Goal: Complete application form: Complete application form

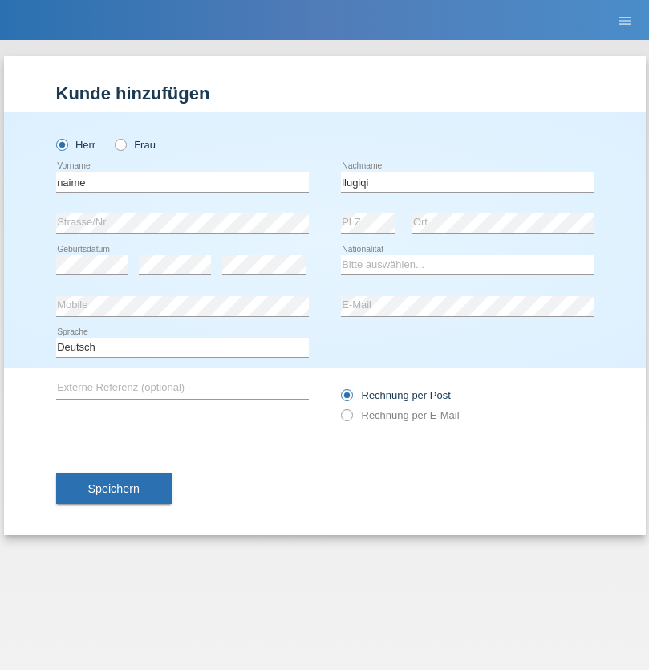
type input "llugiqi"
select select "CH"
radio input "true"
click at [182, 181] on input "text" at bounding box center [182, 182] width 253 height 20
type input "Shaban"
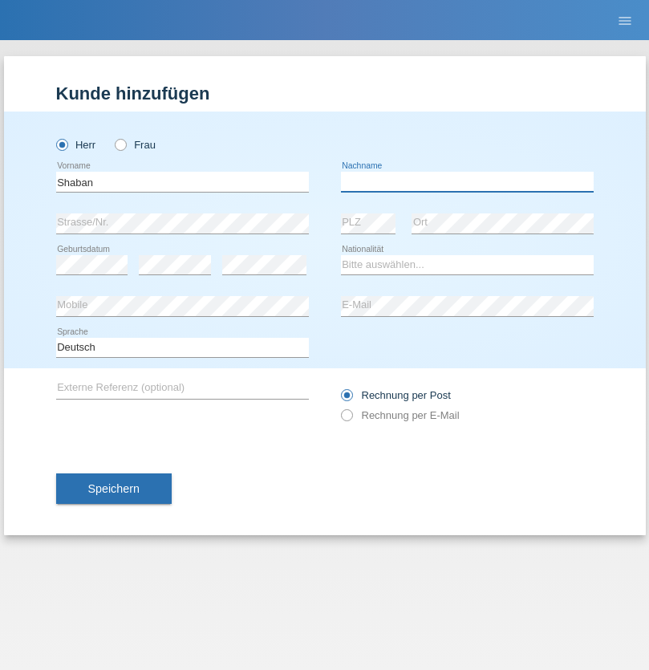
click at [467, 181] on input "text" at bounding box center [467, 182] width 253 height 20
type input "llugiqi"
select select "CH"
radio input "true"
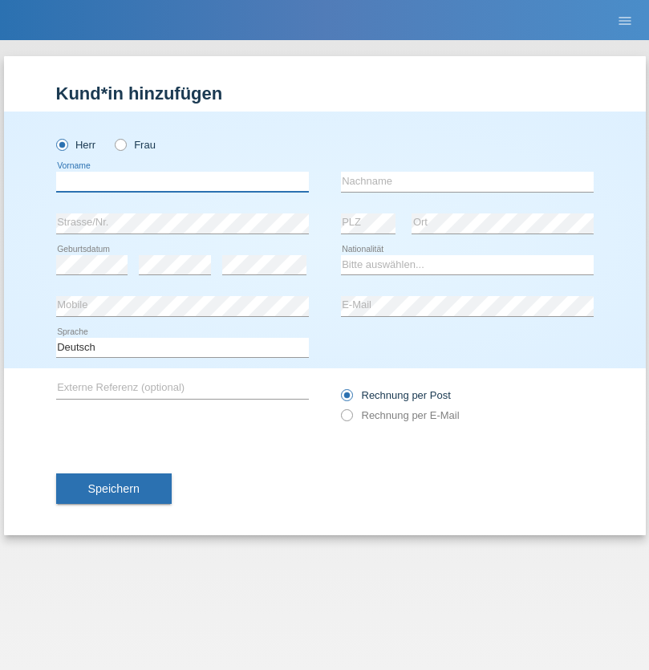
click at [182, 181] on input "text" at bounding box center [182, 182] width 253 height 20
type input "Kiefer"
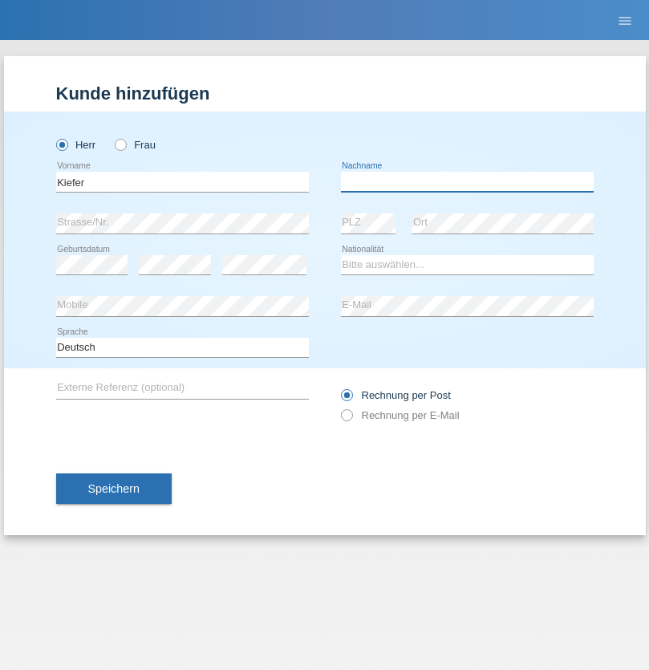
click at [467, 181] on input "text" at bounding box center [467, 182] width 253 height 20
type input "Clot"
select select "CH"
radio input "true"
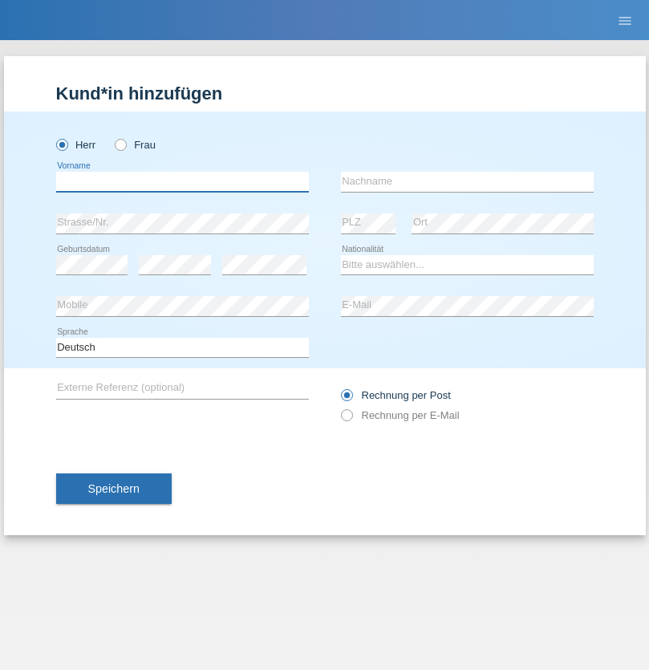
click at [182, 181] on input "text" at bounding box center [182, 182] width 253 height 20
type input "Kadir"
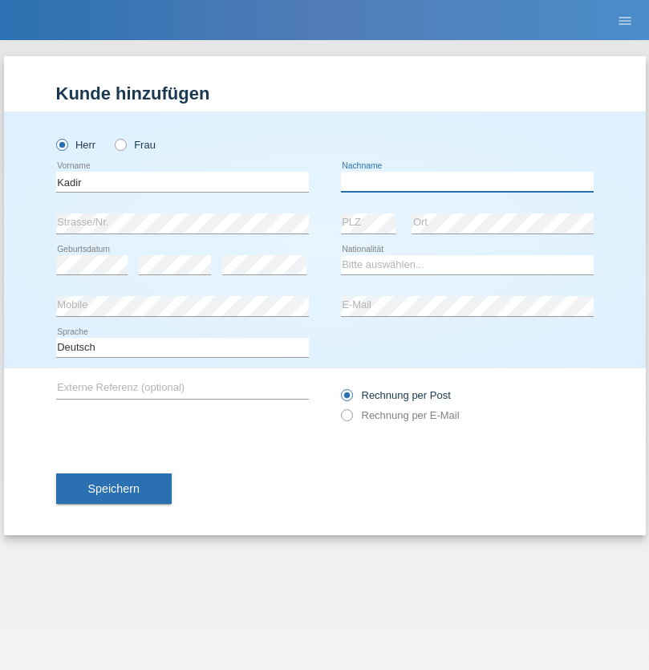
click at [467, 181] on input "text" at bounding box center [467, 182] width 253 height 20
type input "Kilic"
select select "TR"
select select "C"
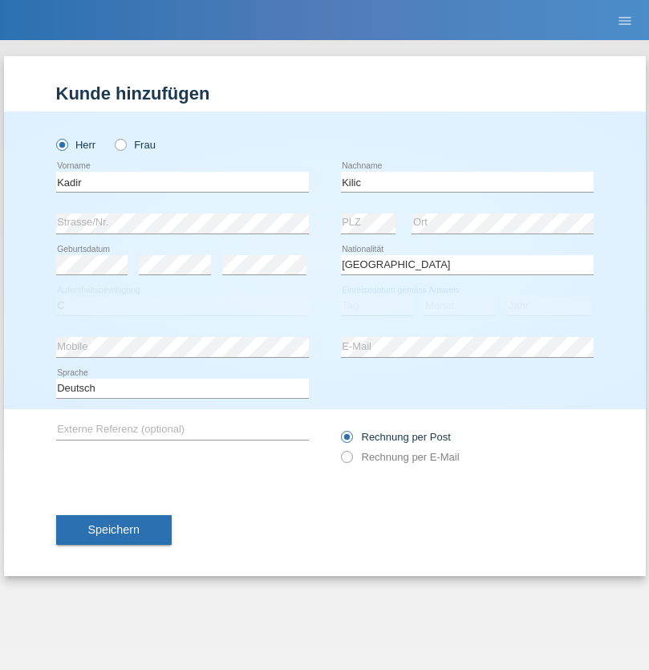
select select "11"
select select "12"
select select "2002"
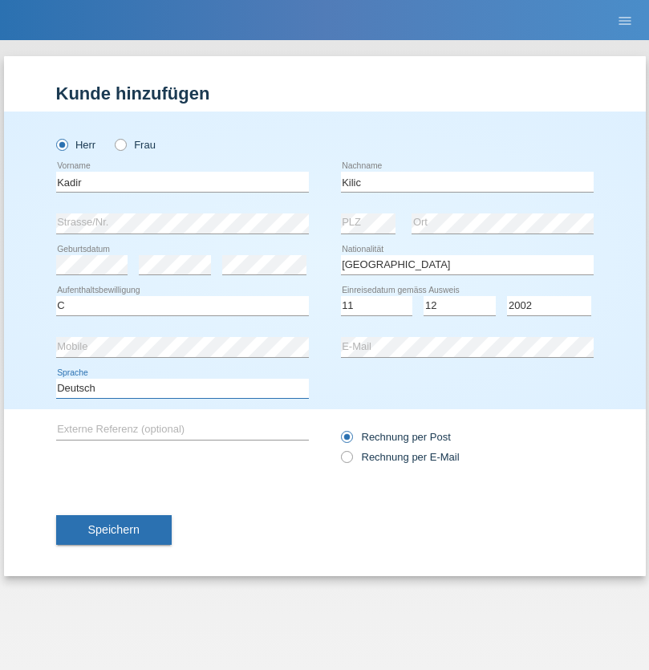
select select "en"
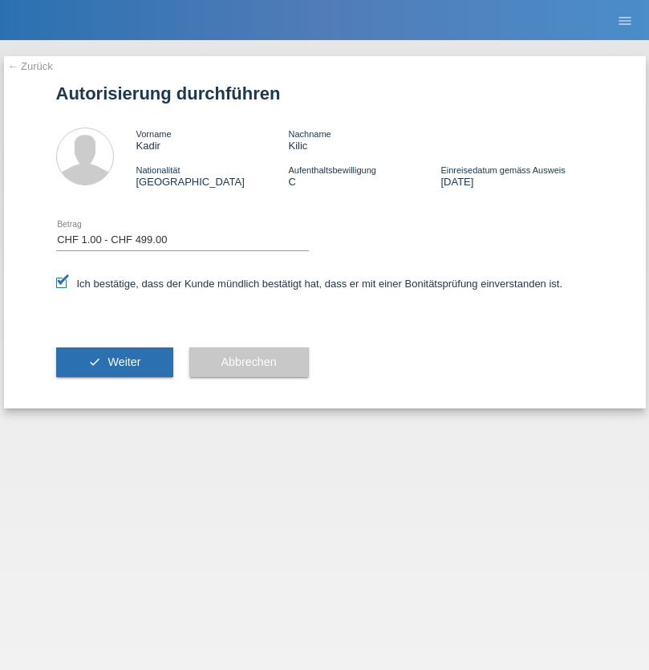
select select "1"
click at [114, 362] on span "Weiter" at bounding box center [123, 361] width 33 height 13
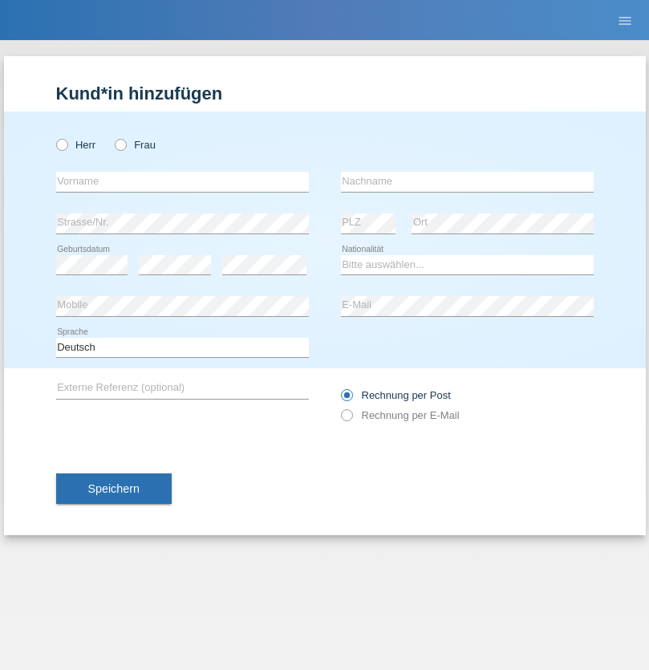
radio input "true"
click at [182, 181] on input "text" at bounding box center [182, 182] width 253 height 20
type input "Linda"
click at [467, 181] on input "text" at bounding box center [467, 182] width 253 height 20
type input "Ritzmann"
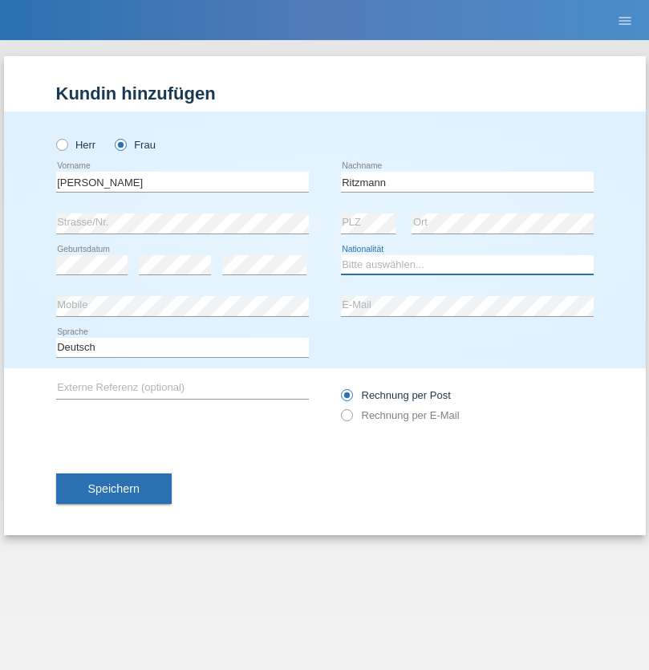
select select "CH"
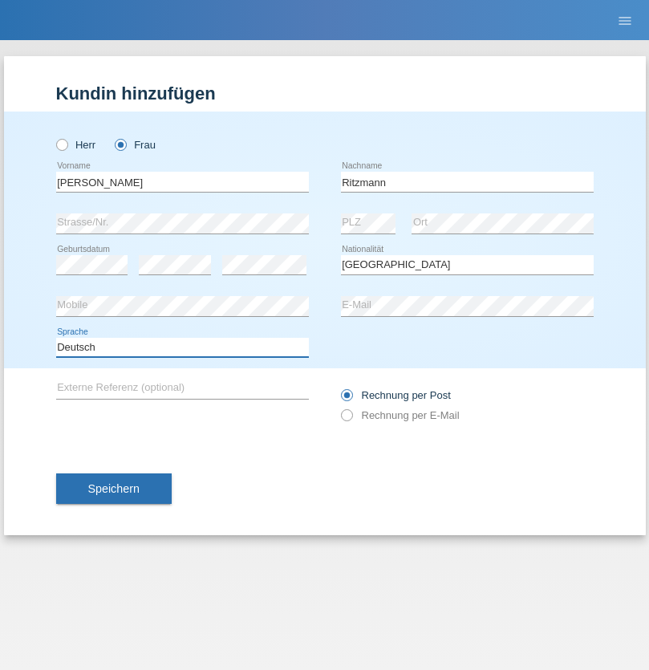
select select "en"
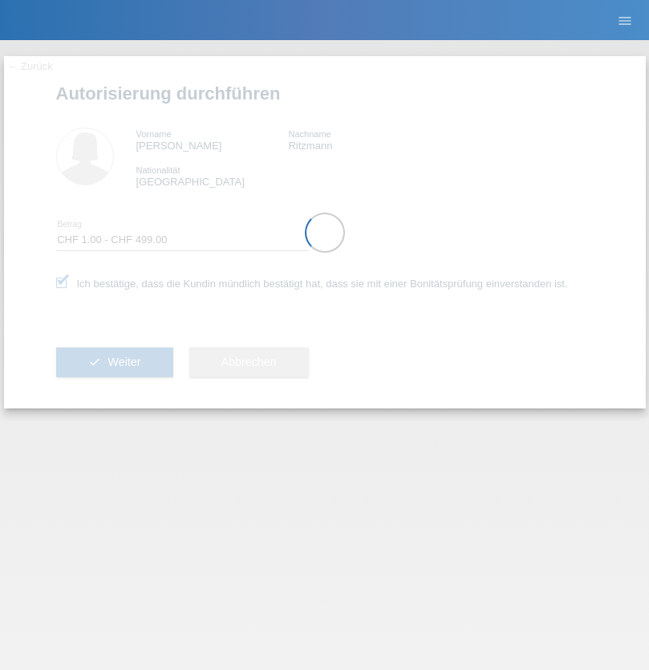
select select "1"
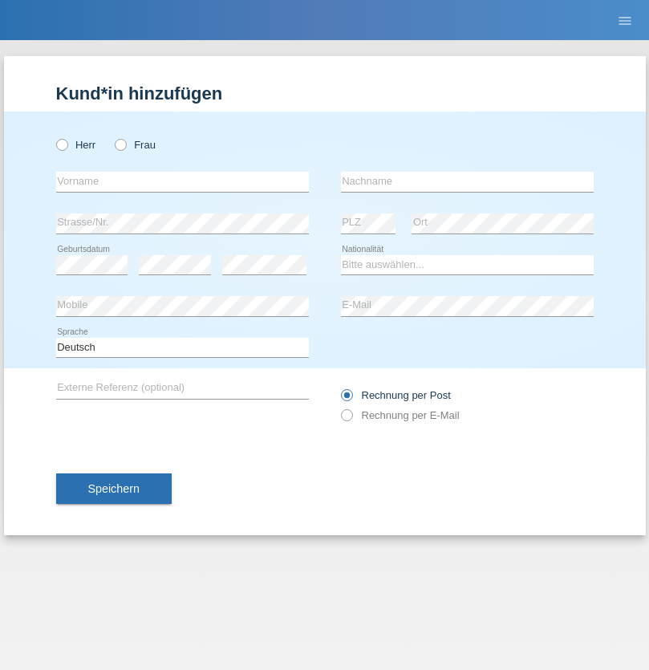
radio input "true"
click at [182, 181] on input "text" at bounding box center [182, 182] width 253 height 20
type input "Shenol"
click at [467, 181] on input "text" at bounding box center [467, 182] width 253 height 20
type input "Shajnoski"
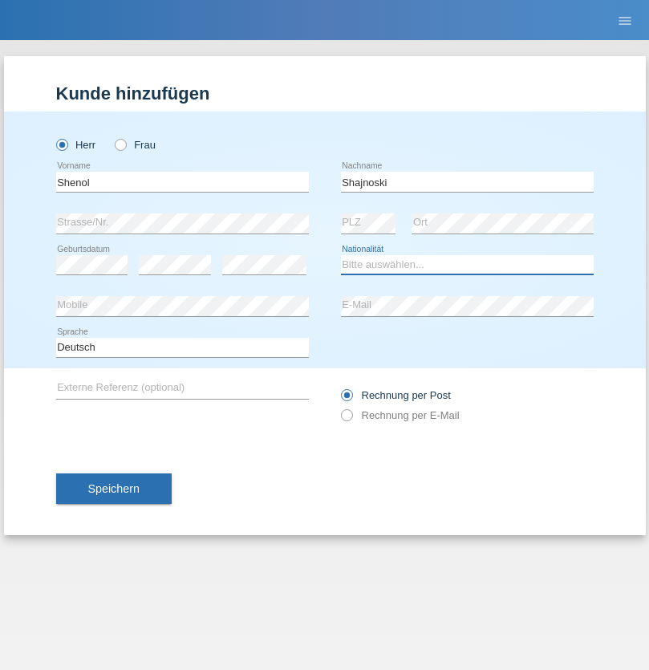
select select "MK"
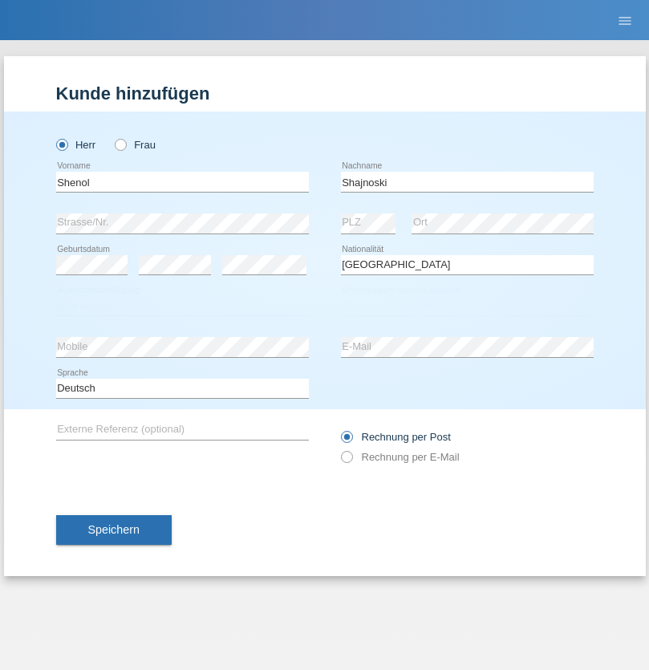
select select "C"
select select "18"
select select "12"
select select "1998"
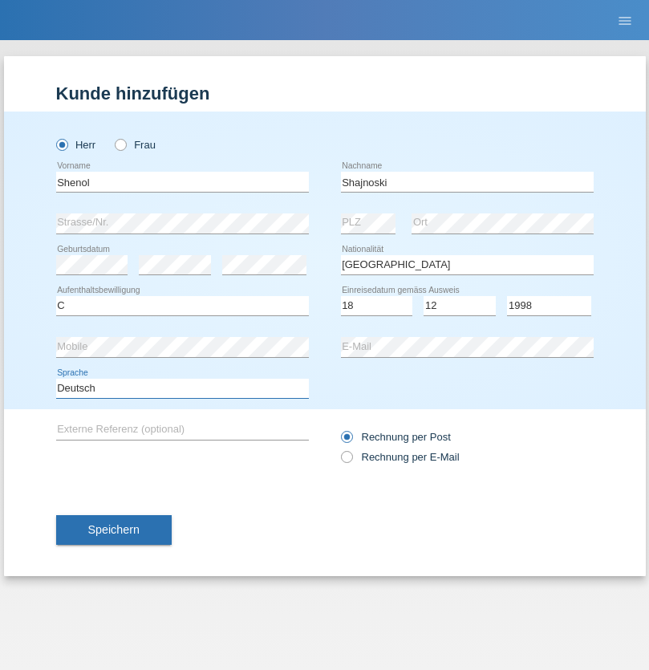
select select "en"
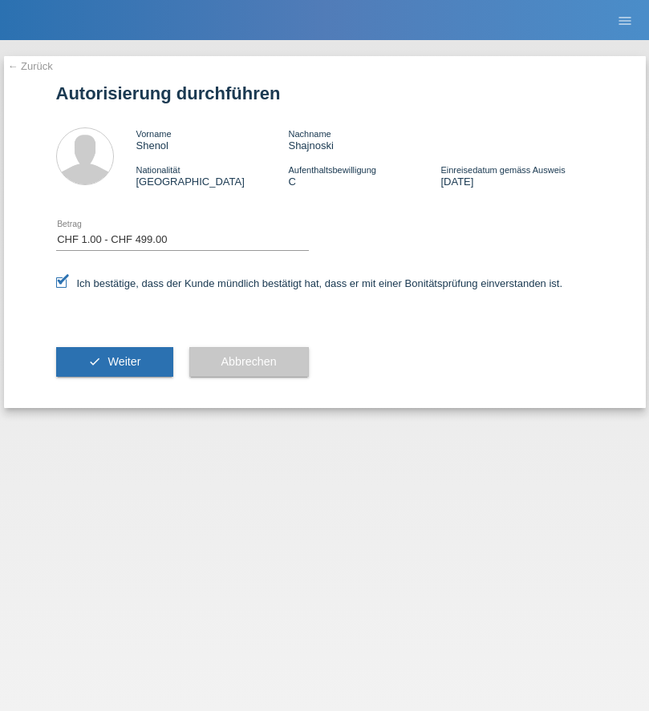
select select "1"
click at [114, 362] on span "Weiter" at bounding box center [123, 361] width 33 height 13
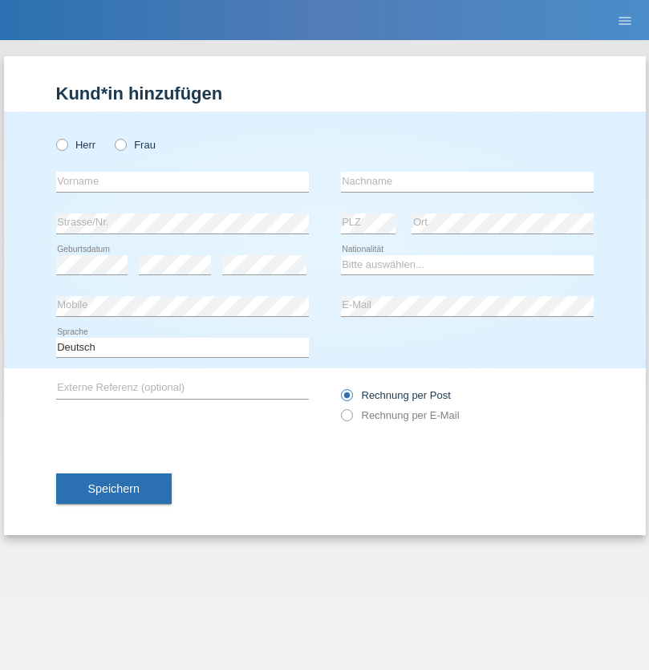
radio input "true"
click at [182, 181] on input "text" at bounding box center [182, 182] width 253 height 20
type input "Silvia"
click at [467, 181] on input "text" at bounding box center [467, 182] width 253 height 20
type input "Patera"
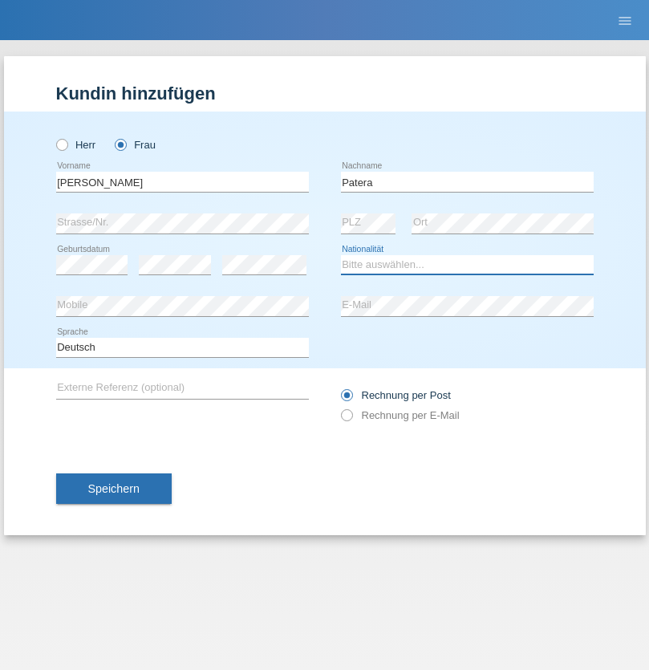
select select "CH"
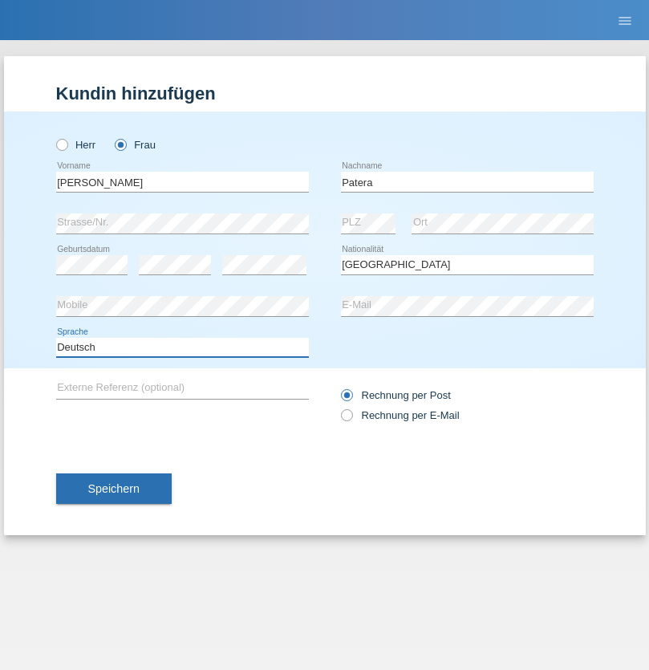
select select "en"
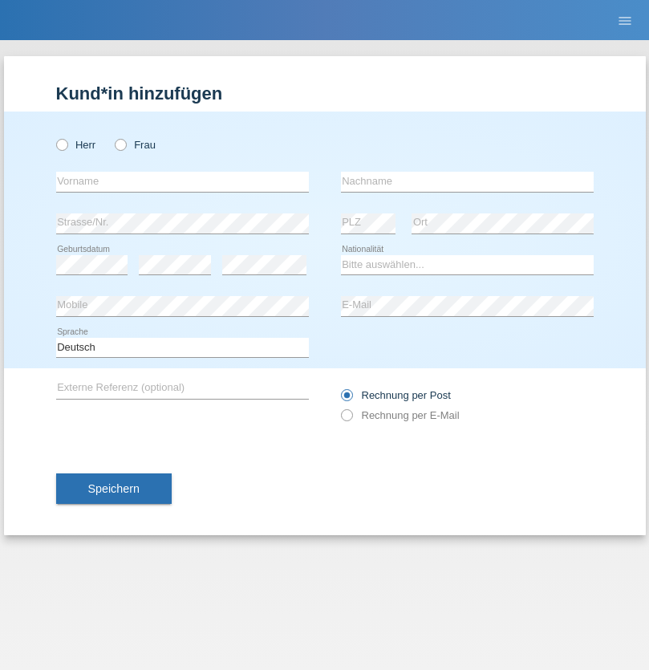
radio input "true"
click at [182, 181] on input "text" at bounding box center [182, 182] width 253 height 20
type input "[PERSON_NAME]"
click at [467, 181] on input "text" at bounding box center [467, 182] width 253 height 20
type input "Sakhi"
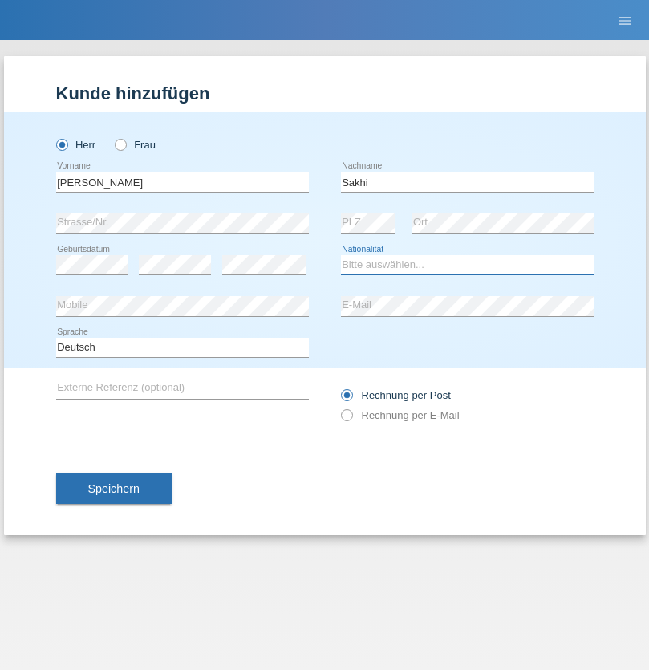
select select "IT"
select select "C"
select select "24"
select select "10"
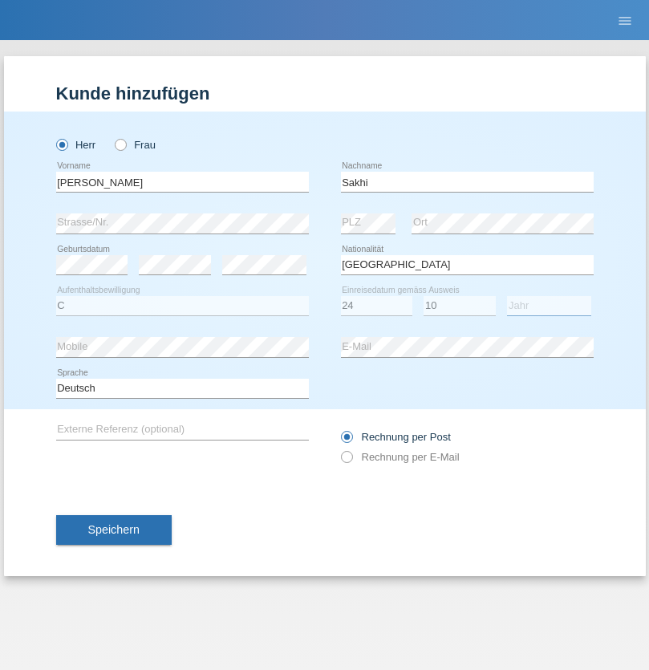
select select "2021"
